Goal: Check status: Check status

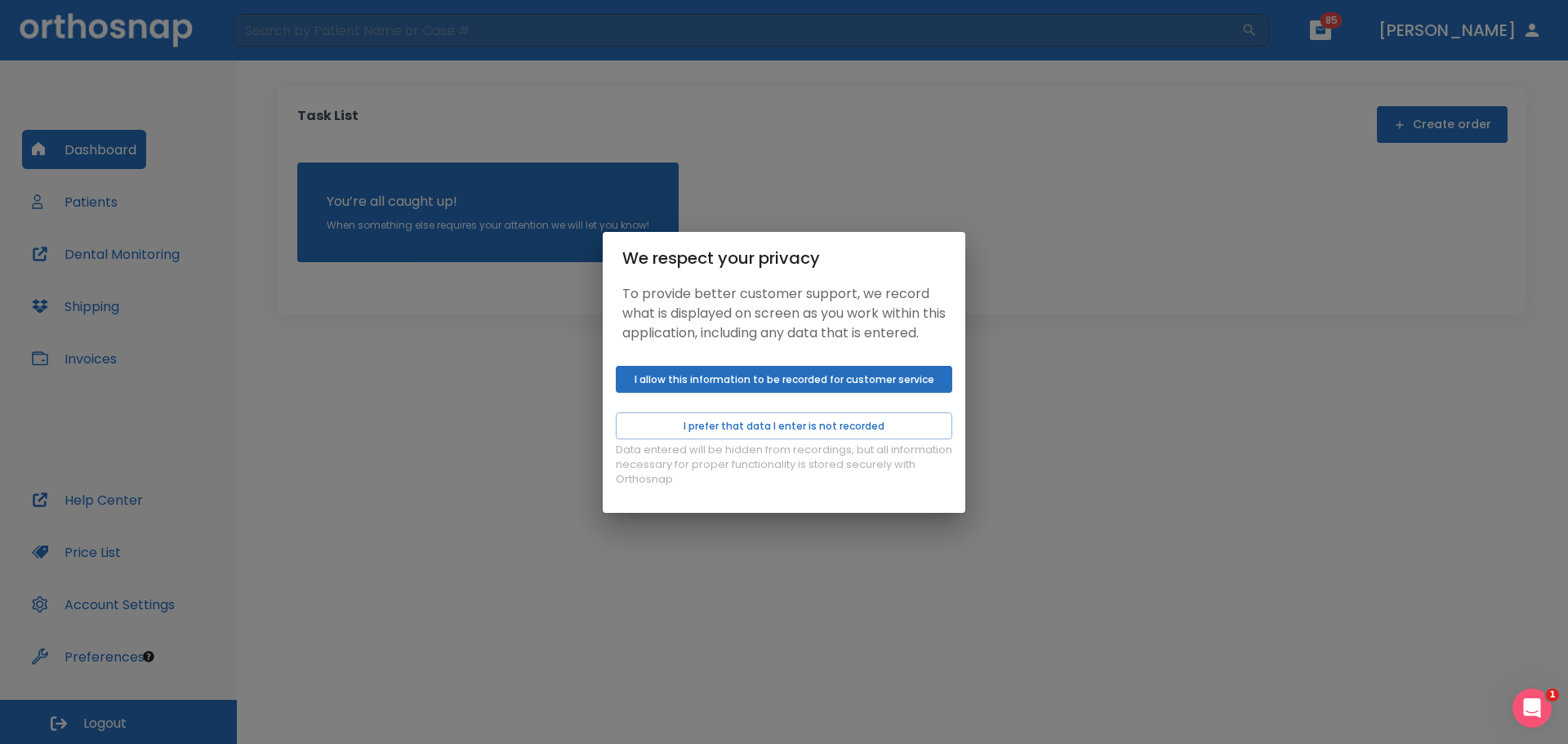
click at [817, 384] on button "I allow this information to be recorded for customer service" at bounding box center [784, 379] width 336 height 27
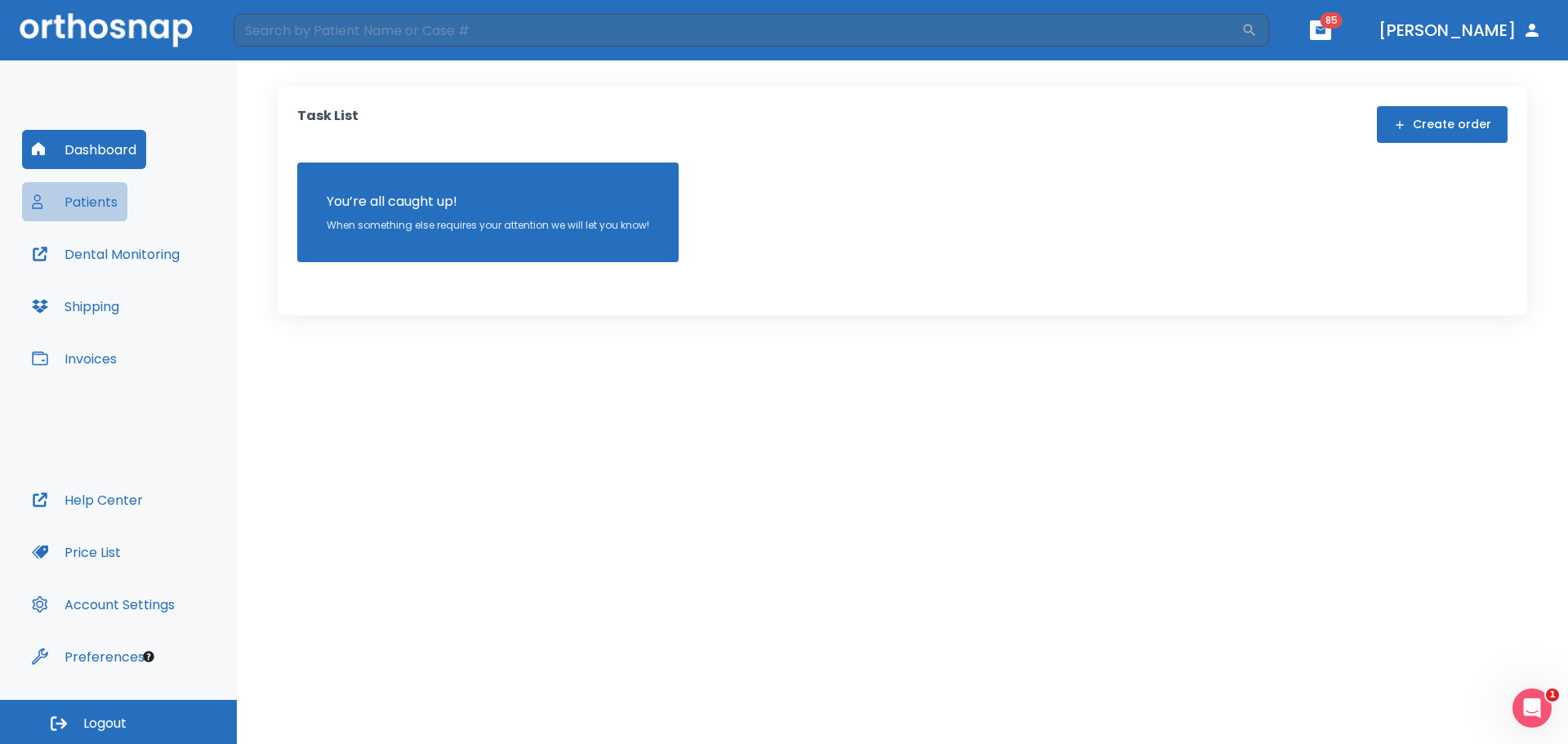
click at [104, 206] on button "Patients" at bounding box center [75, 201] width 105 height 39
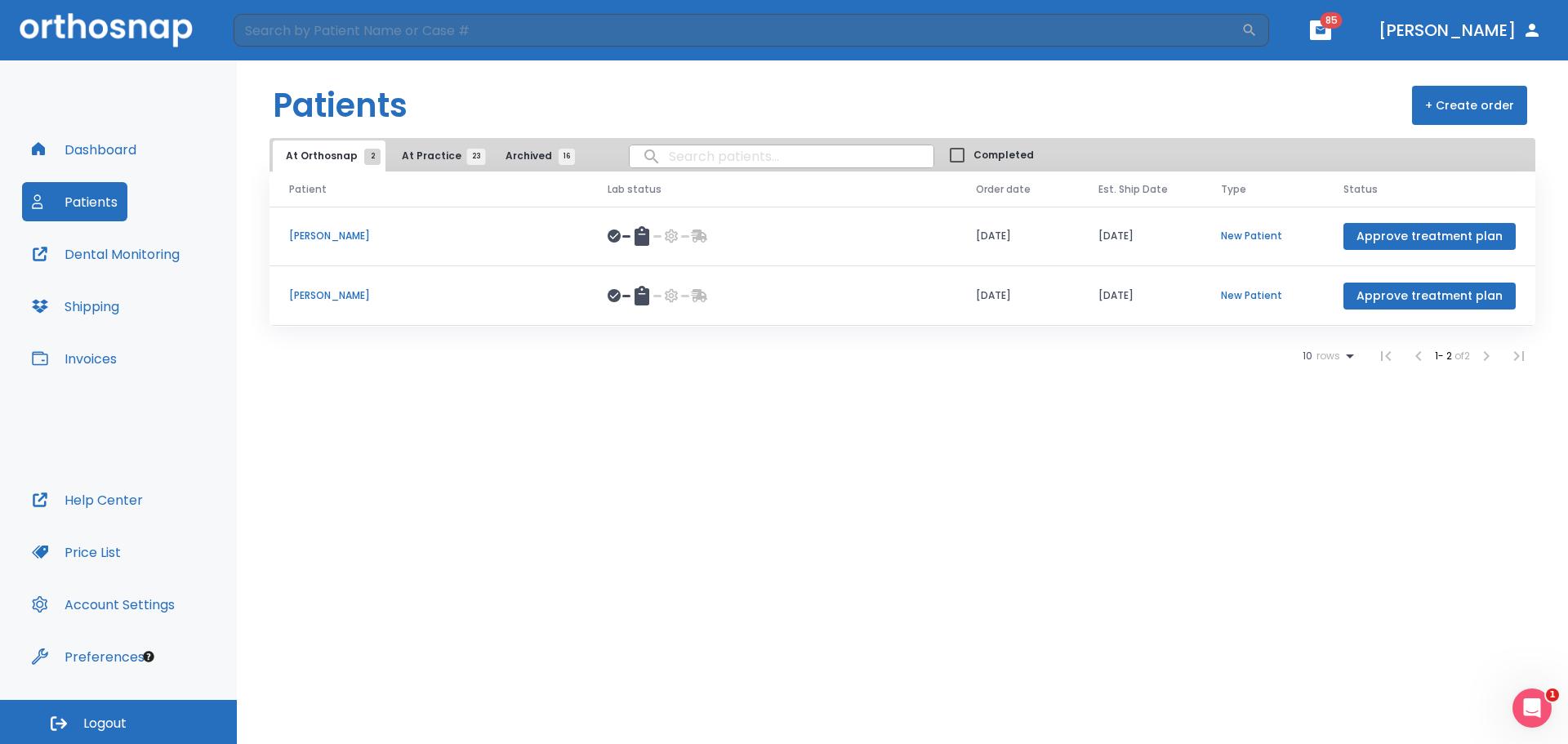
click at [419, 154] on span "At Practice 23" at bounding box center [439, 156] width 75 height 15
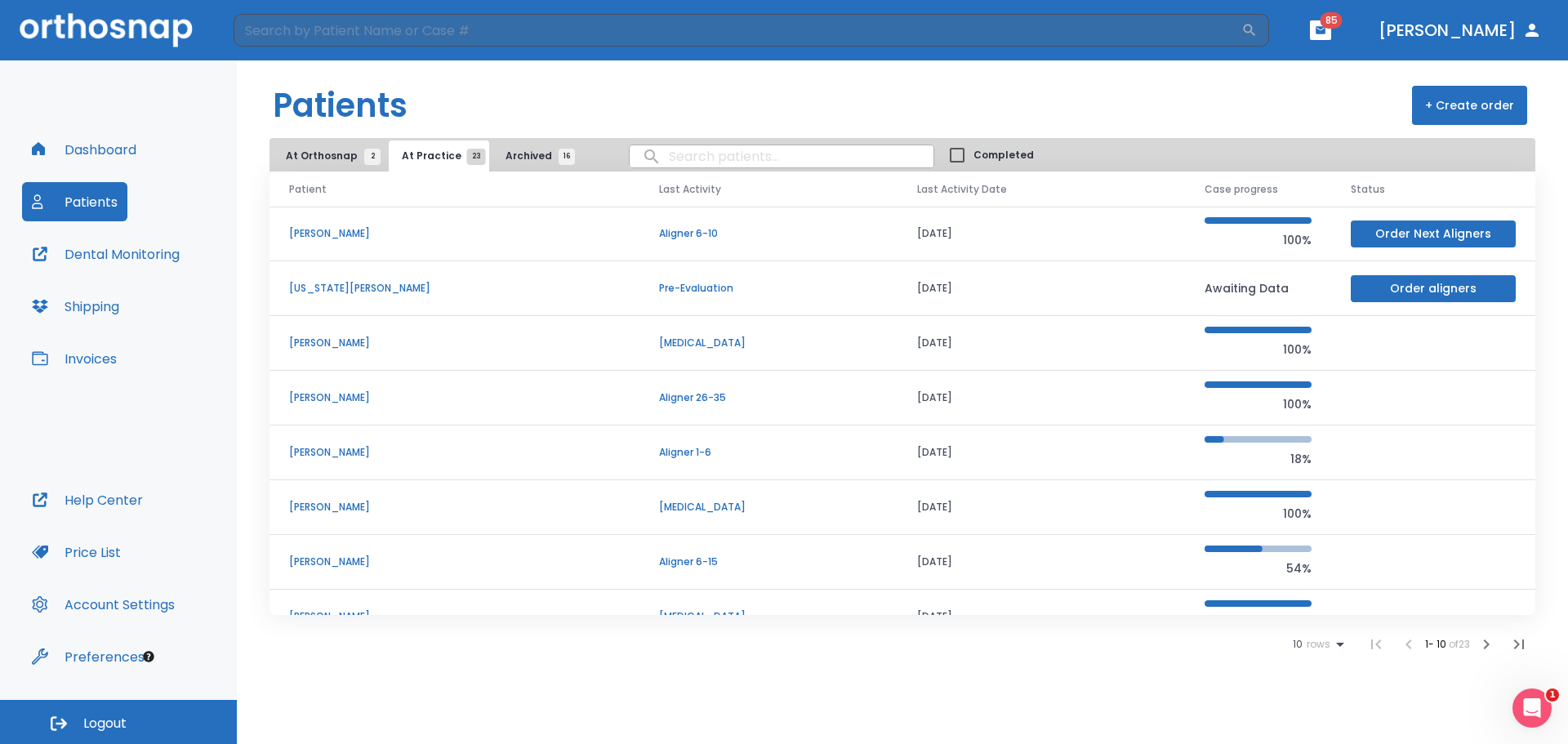
scroll to position [164, 0]
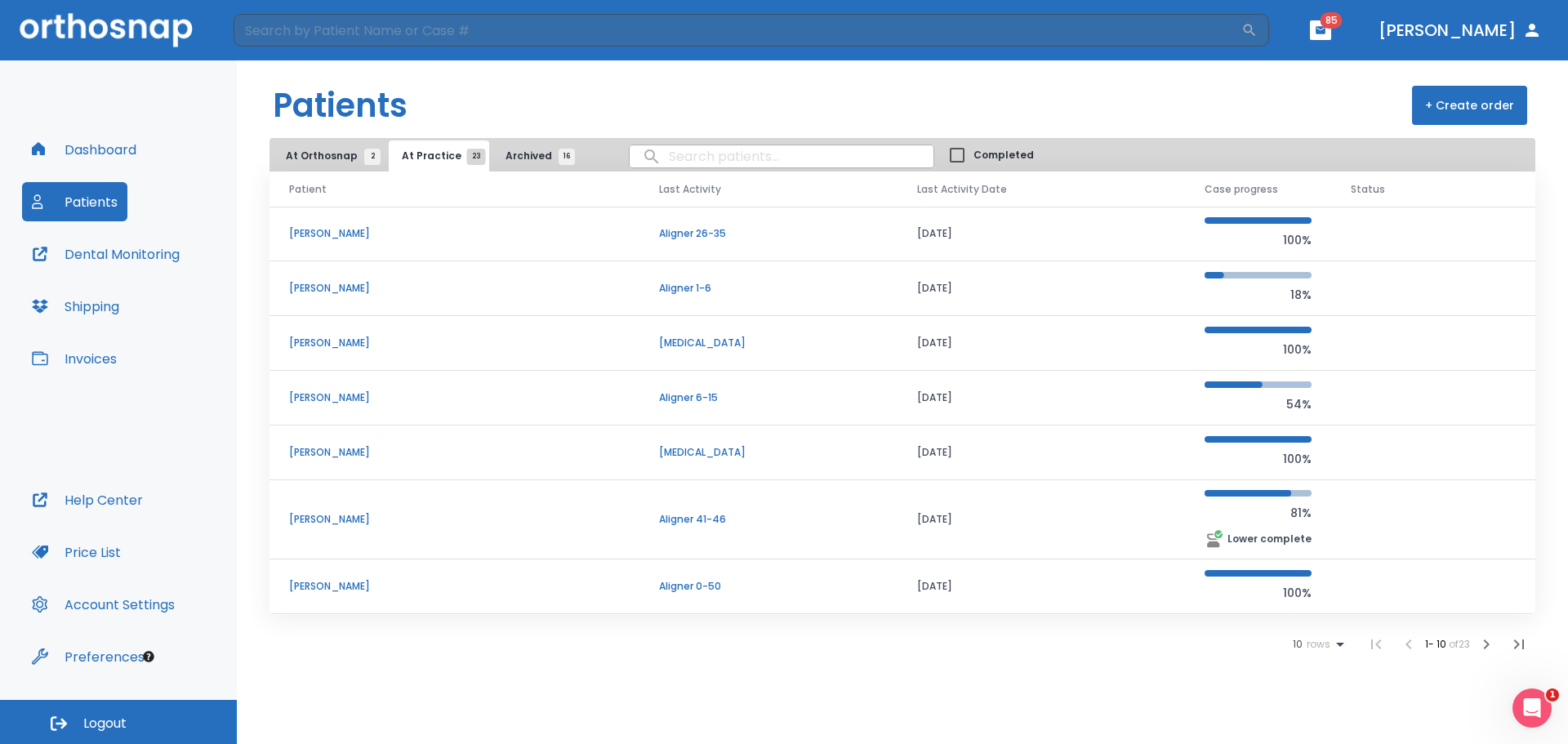
click at [1305, 655] on ul "10 rows 1 - 10 of 23" at bounding box center [1414, 644] width 243 height 32
click at [1308, 629] on ul "10 rows 1 - 10 of 23" at bounding box center [1414, 644] width 243 height 32
click at [1308, 642] on span "rows" at bounding box center [1316, 645] width 28 height 12
click at [1316, 707] on p "100" at bounding box center [1310, 704] width 17 height 15
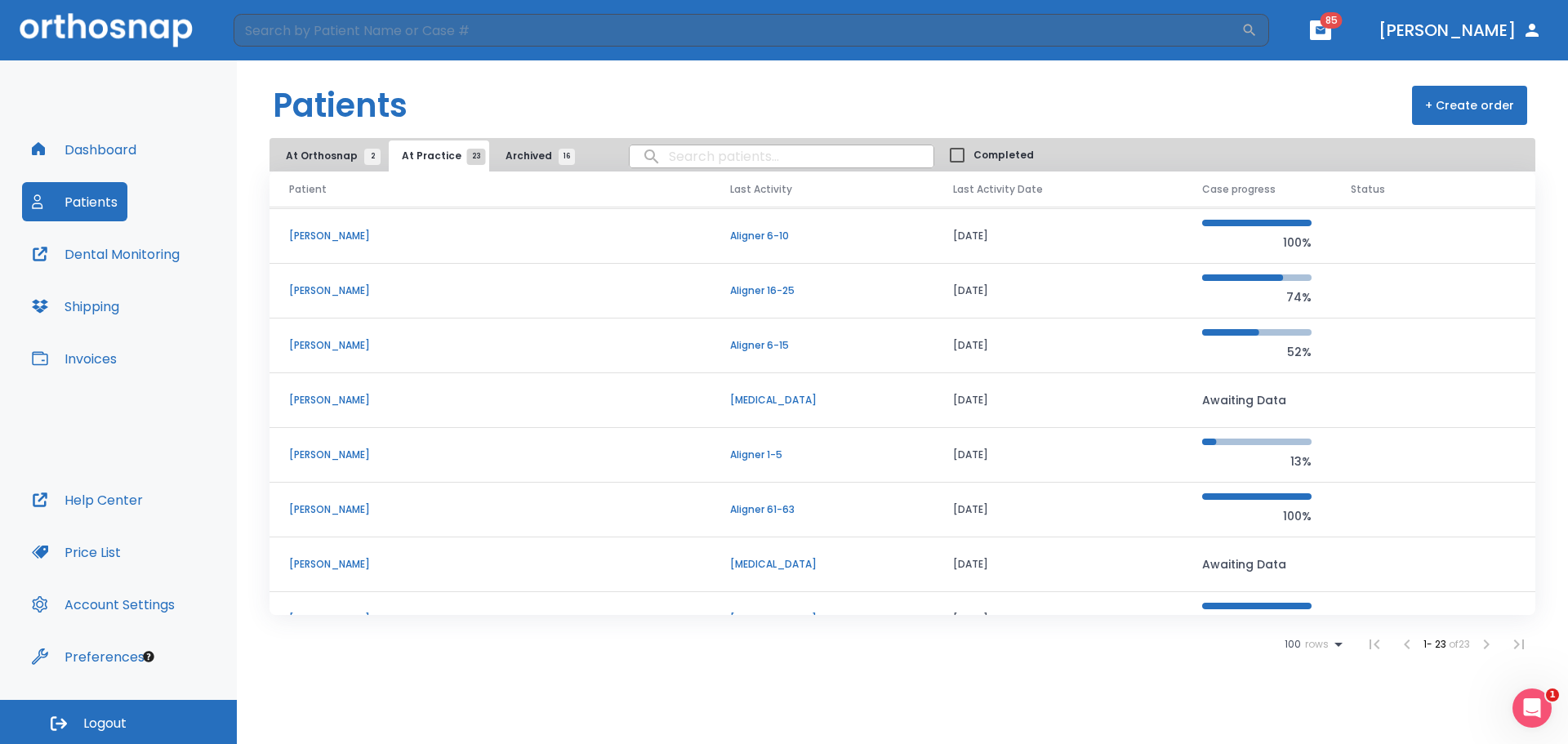
scroll to position [899, 0]
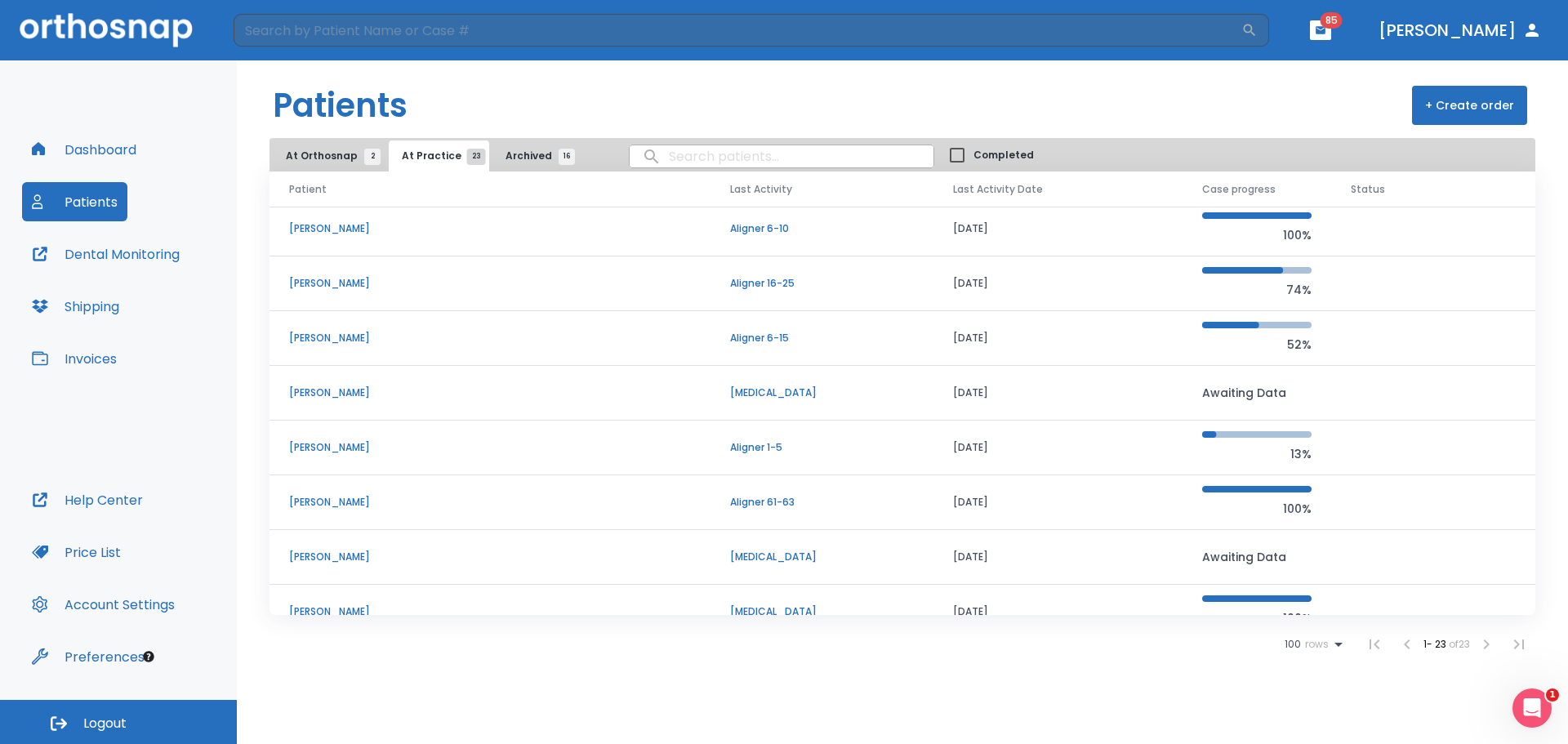
click at [451, 337] on p "[PERSON_NAME]" at bounding box center [490, 338] width 402 height 15
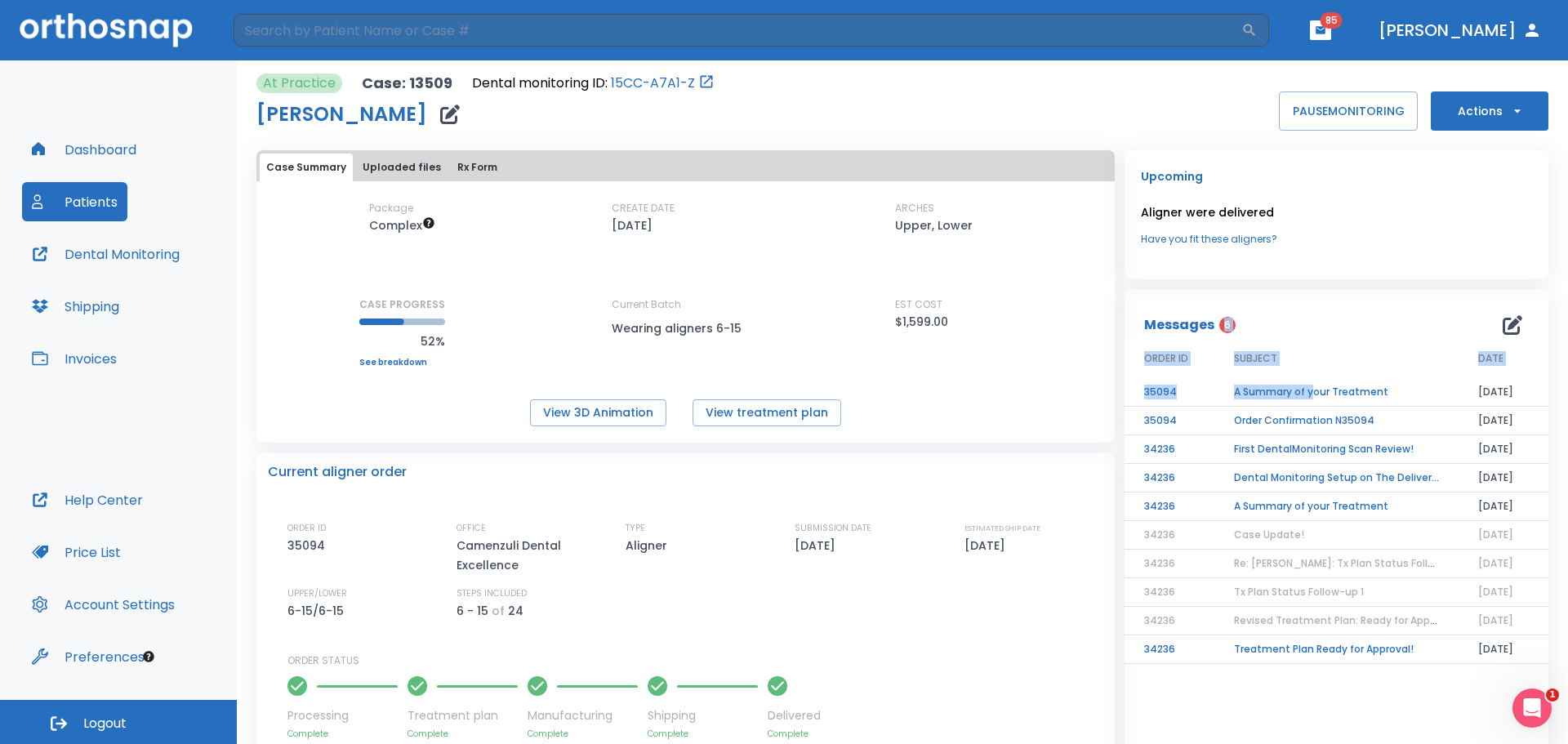
drag, startPoint x: 1304, startPoint y: 389, endPoint x: 1324, endPoint y: 318, distance: 73.8
click at [1324, 318] on div "Messages 6 ORDER ID SUBJECT DATE 35094 A Summary of your Treatment [DATE] 35094…" at bounding box center [1336, 751] width 424 height 925
click at [1328, 320] on div "Messages 6" at bounding box center [1336, 325] width 384 height 32
click at [161, 206] on div "Dashboard Patients Dental Monitoring Shipping Invoices" at bounding box center [118, 305] width 193 height 350
click at [150, 239] on button "Dental Monitoring" at bounding box center [106, 254] width 167 height 39
